Goal: Book appointment/travel/reservation

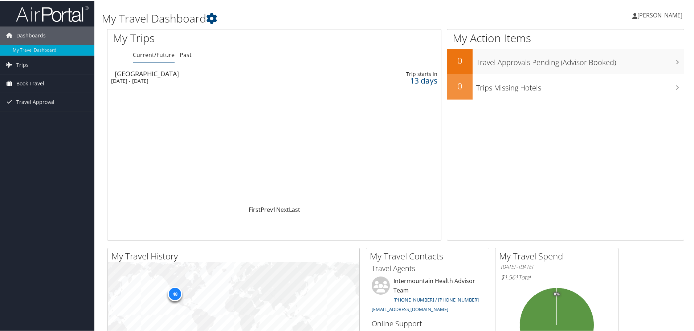
click at [35, 84] on span "Book Travel" at bounding box center [30, 83] width 28 height 18
click at [46, 120] on link "Book/Manage Online Trips" at bounding box center [47, 119] width 94 height 11
click at [653, 16] on span "[PERSON_NAME]" at bounding box center [659, 15] width 45 height 8
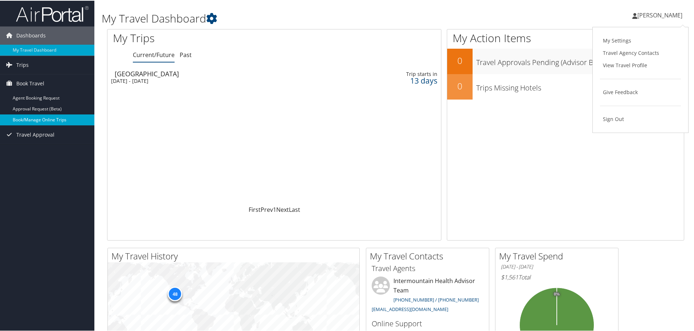
click at [54, 120] on link "Book/Manage Online Trips" at bounding box center [47, 119] width 94 height 11
